Goal: Task Accomplishment & Management: Manage account settings

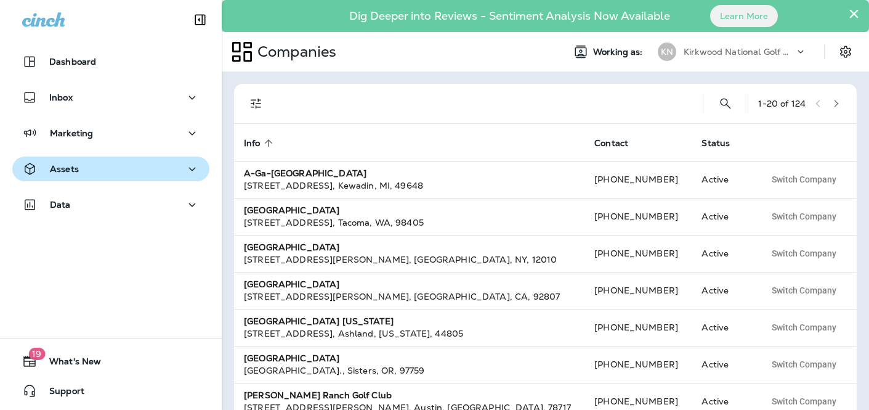
click at [101, 180] on button "Assets" at bounding box center [110, 168] width 197 height 25
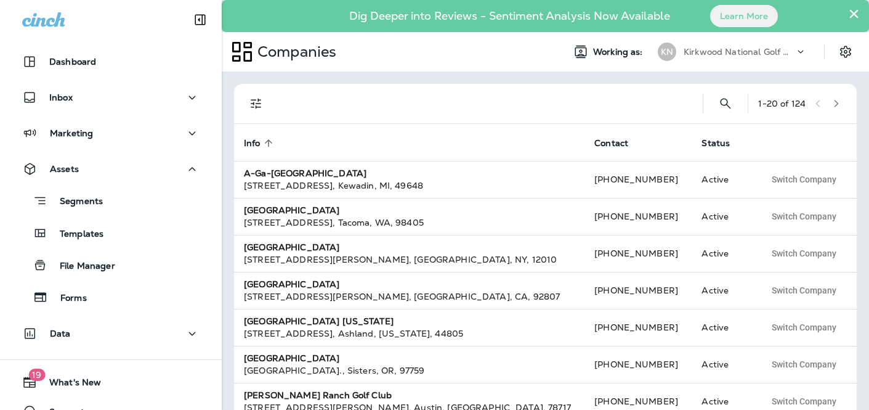
click at [758, 47] on p "Kirkwood National Golf Club" at bounding box center [739, 52] width 111 height 10
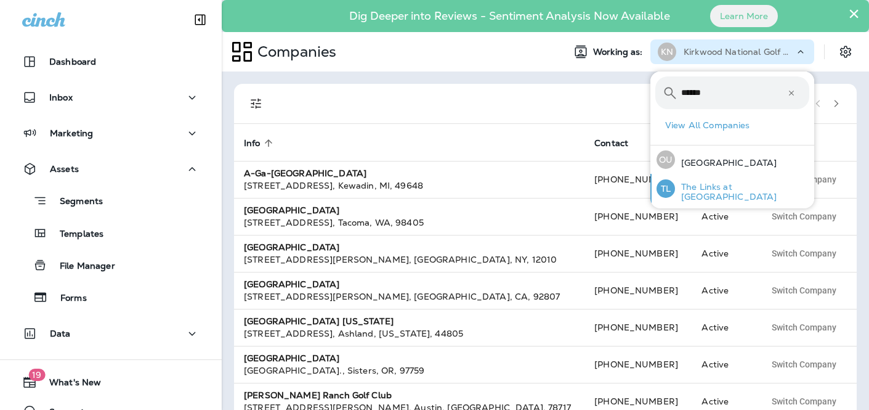
type input "*****"
click at [747, 195] on p "The Links at [GEOGRAPHIC_DATA]" at bounding box center [742, 192] width 134 height 20
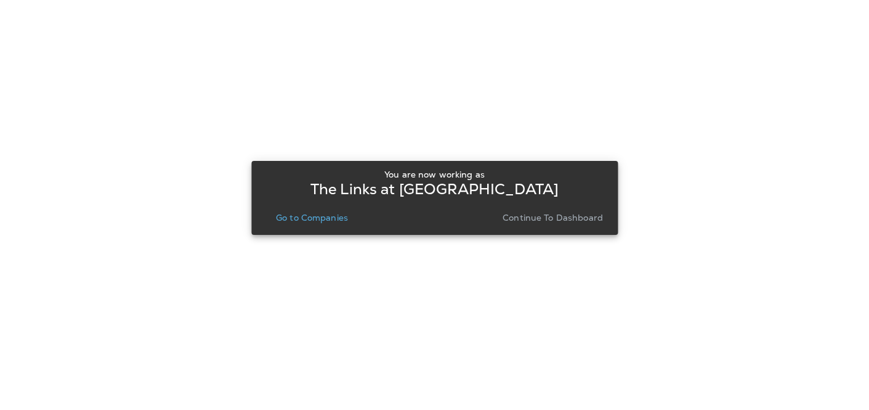
click at [554, 216] on p "Continue to Dashboard" at bounding box center [553, 217] width 100 height 10
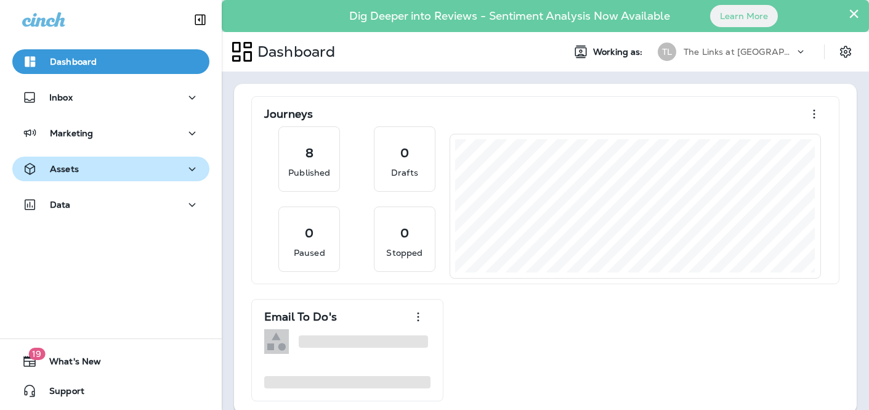
click at [116, 158] on button "Assets" at bounding box center [110, 168] width 197 height 25
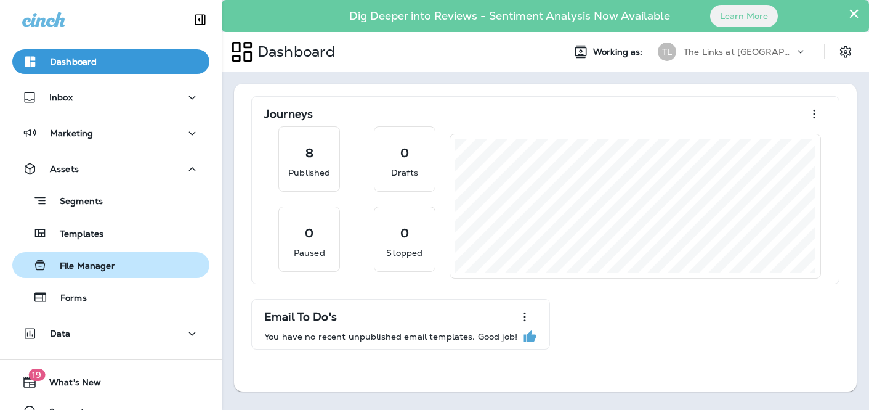
click at [117, 262] on div "File Manager" at bounding box center [110, 265] width 187 height 18
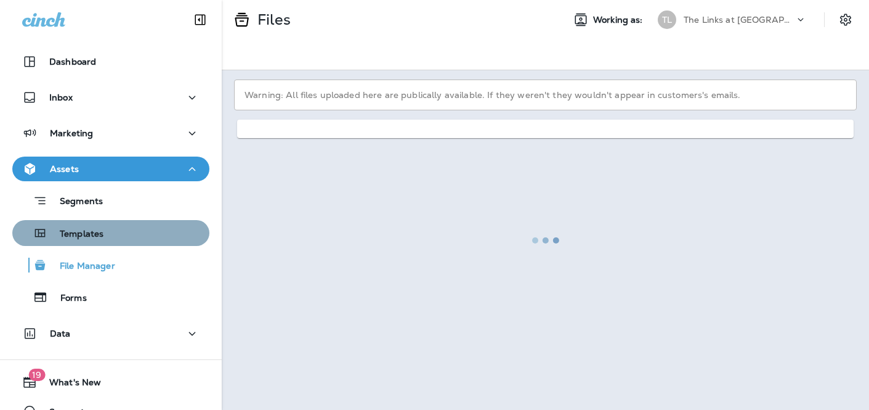
click at [117, 233] on div "Templates" at bounding box center [110, 233] width 187 height 18
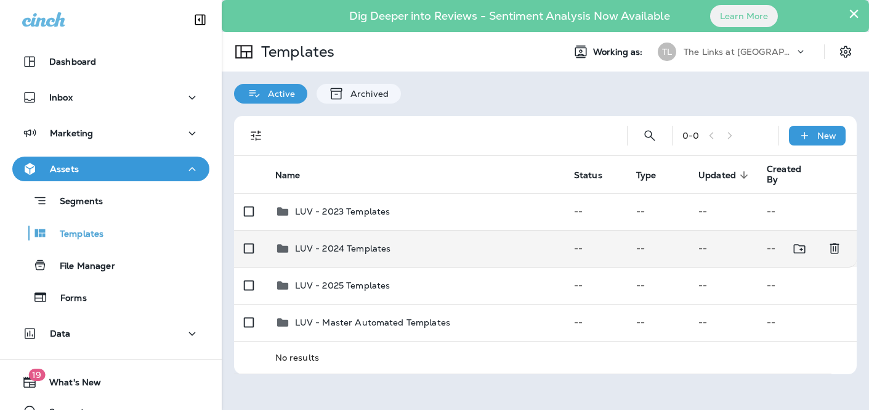
click at [451, 258] on td "LUV - 2024 Templates" at bounding box center [414, 248] width 299 height 37
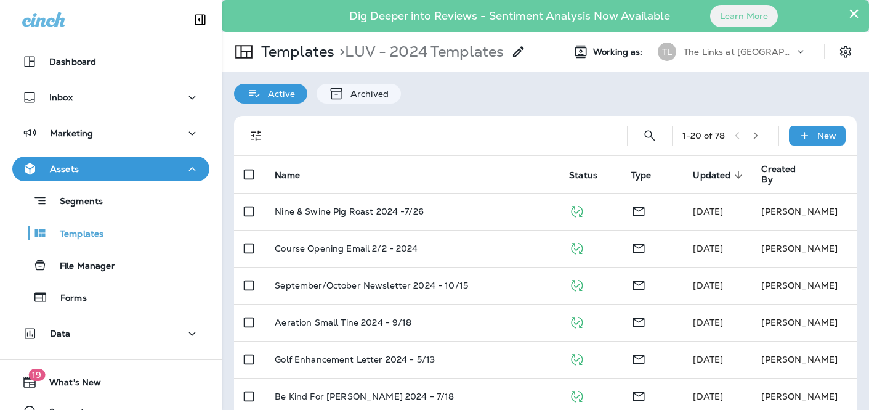
click at [753, 139] on button "button" at bounding box center [755, 135] width 18 height 18
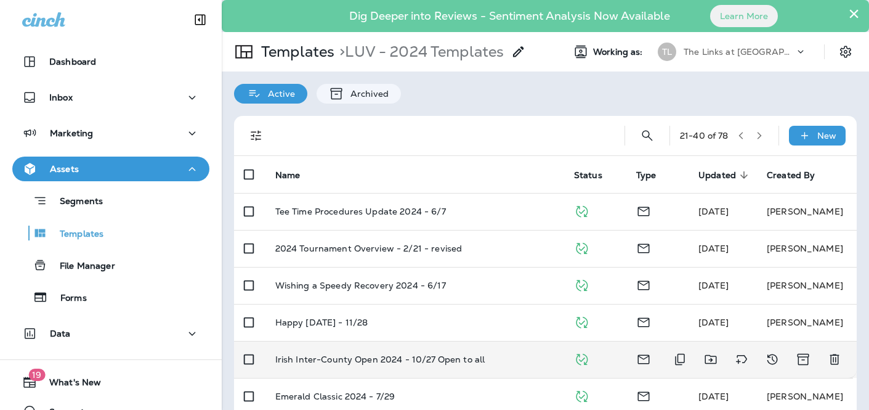
click at [470, 361] on p "Irish Inter-County Open 2024 - 10/27 Open to all" at bounding box center [380, 359] width 210 height 10
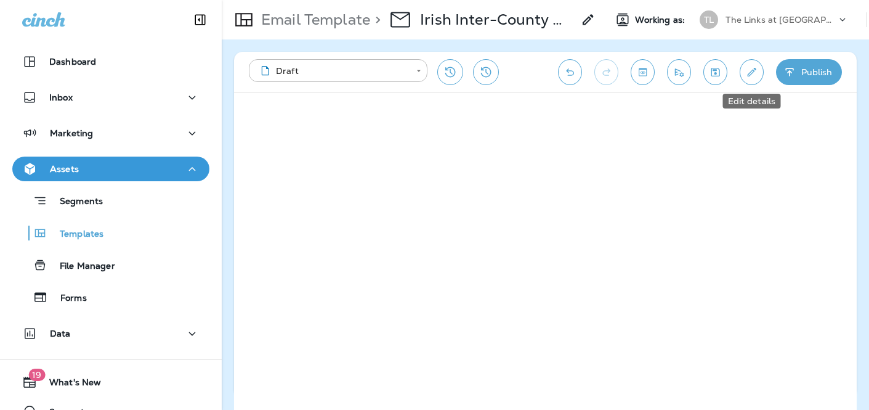
click at [748, 60] on button "Edit details" at bounding box center [752, 72] width 24 height 26
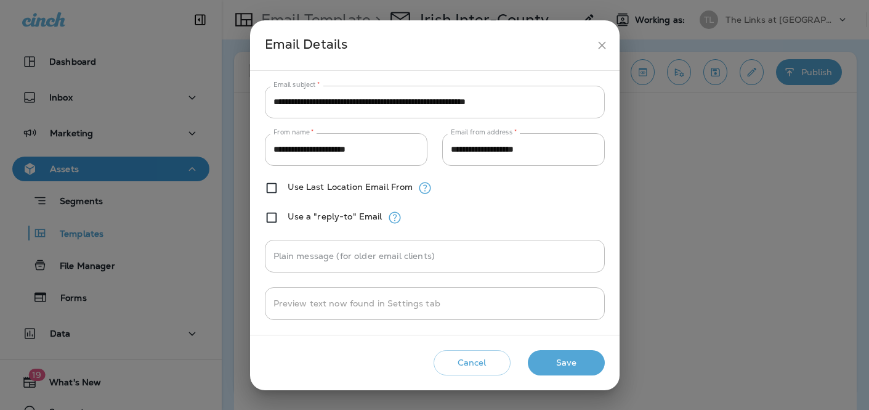
click at [495, 99] on input "**********" at bounding box center [435, 102] width 340 height 33
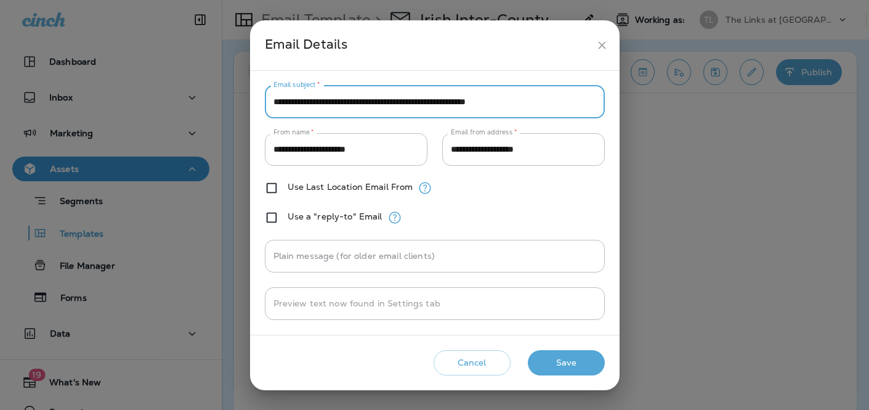
click at [495, 99] on input "**********" at bounding box center [435, 102] width 340 height 33
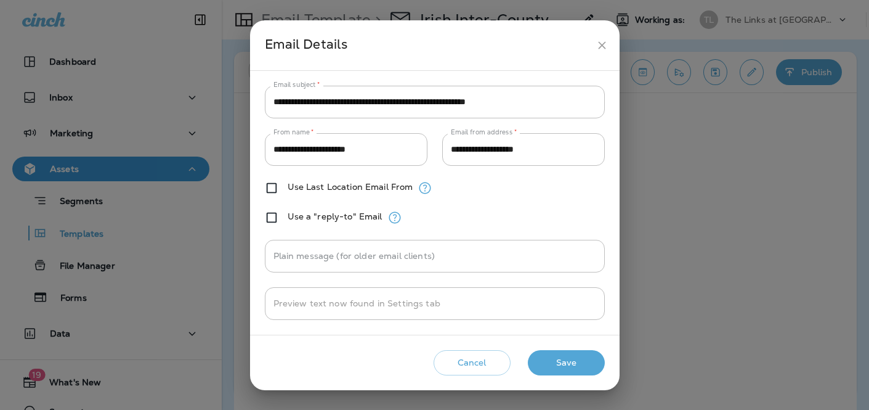
click at [606, 31] on h2 "Email Details" at bounding box center [435, 45] width 370 height 50
click at [606, 40] on icon "close" at bounding box center [602, 45] width 13 height 13
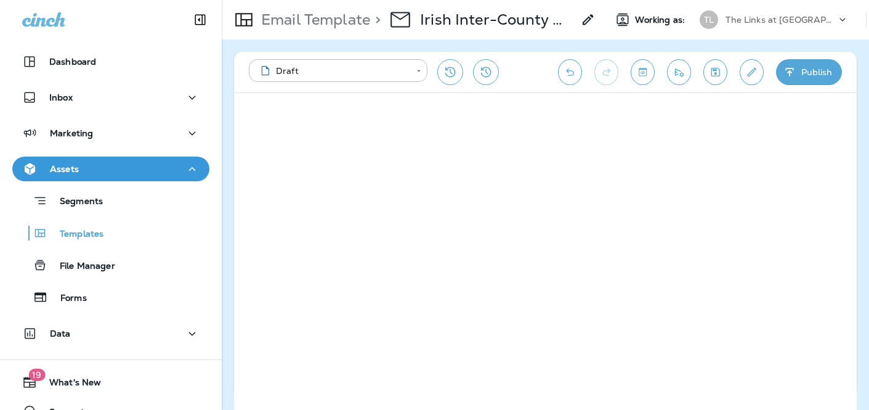
click at [749, 77] on icon "Edit details" at bounding box center [751, 72] width 13 height 12
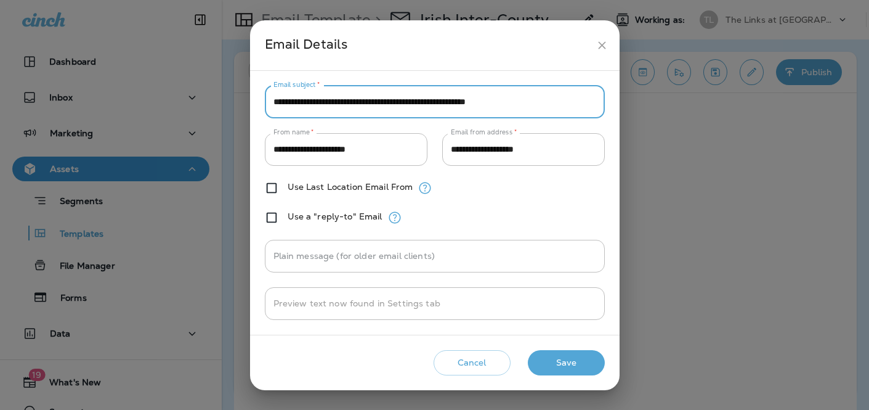
click at [533, 103] on input "**********" at bounding box center [435, 102] width 340 height 33
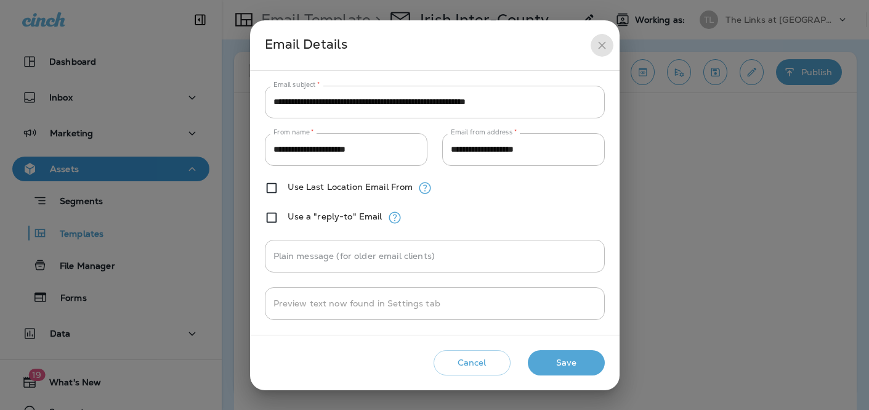
click at [601, 52] on button "close" at bounding box center [602, 45] width 23 height 23
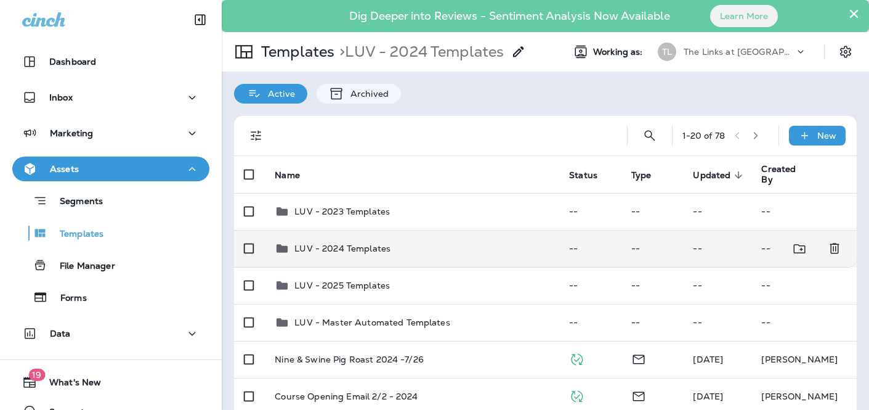
click at [393, 256] on td "LUV - 2024 Templates" at bounding box center [412, 248] width 294 height 37
click at [435, 248] on div "LUV - 2024 Templates" at bounding box center [412, 248] width 275 height 15
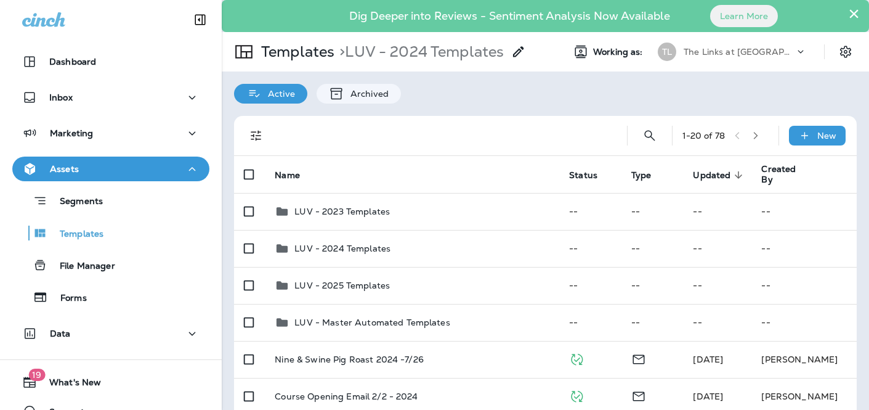
click at [756, 138] on icon "button" at bounding box center [755, 135] width 9 height 9
click at [759, 133] on icon "button" at bounding box center [759, 135] width 9 height 9
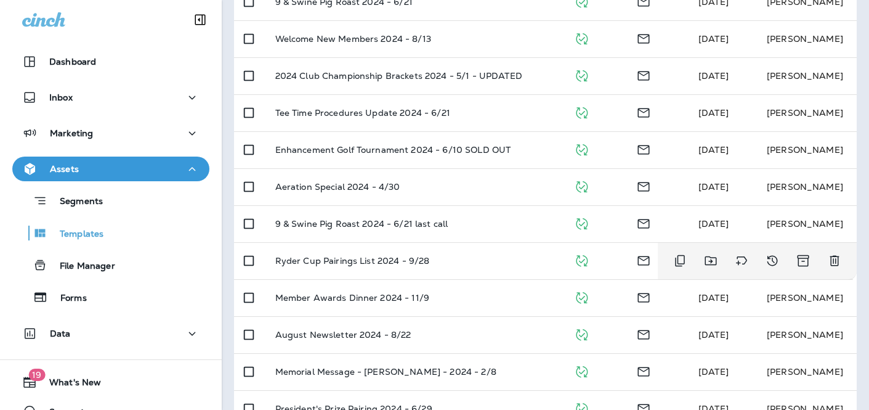
scroll to position [621, 0]
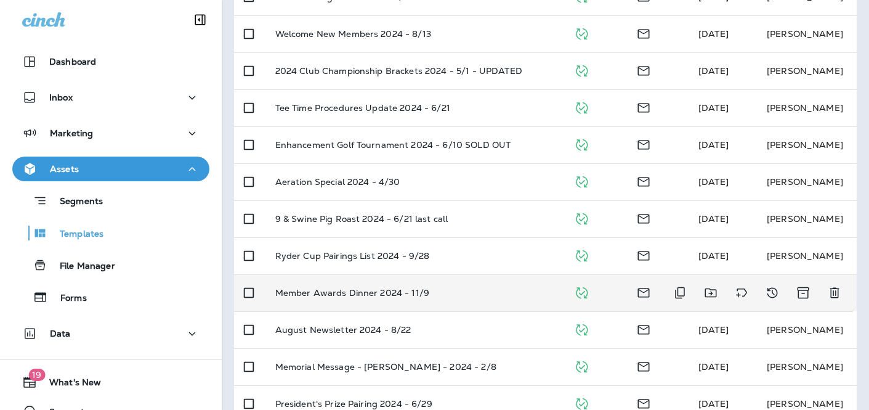
click at [490, 289] on div "Member Awards Dinner 2024 - 11/9" at bounding box center [414, 293] width 279 height 10
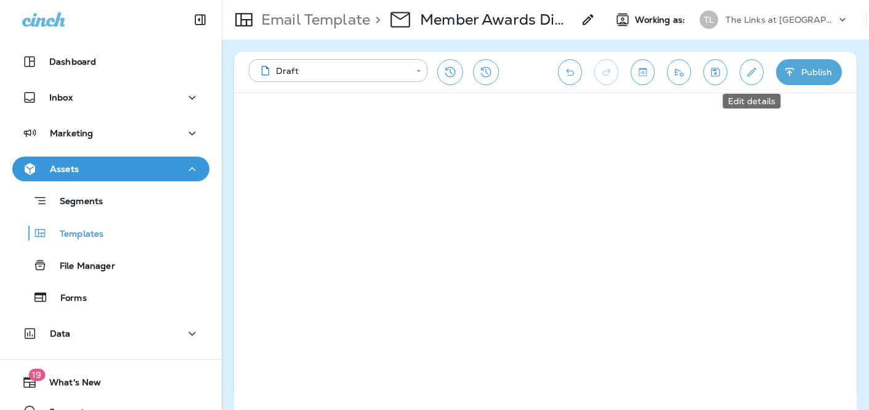
click at [752, 74] on icon "Edit details" at bounding box center [751, 72] width 13 height 12
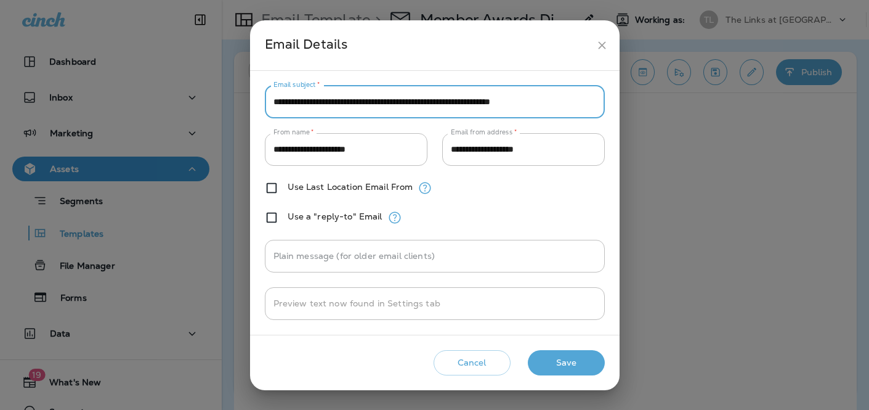
drag, startPoint x: 285, startPoint y: 103, endPoint x: 564, endPoint y: 100, distance: 278.4
click at [564, 100] on input "**********" at bounding box center [435, 102] width 340 height 33
